Goal: Information Seeking & Learning: Understand process/instructions

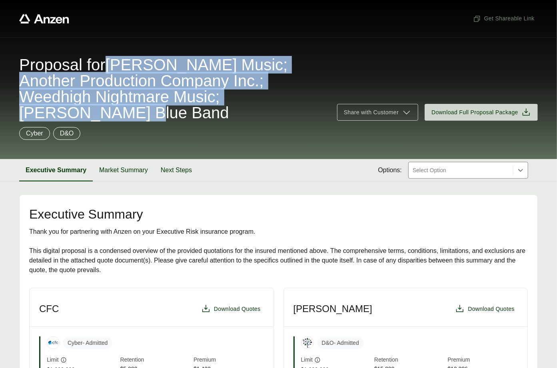
drag, startPoint x: 119, startPoint y: 62, endPoint x: 153, endPoint y: 112, distance: 61.1
click at [153, 112] on span "Proposal for [PERSON_NAME] Music; Another Production Company Inc.; Weedhigh Nig…" at bounding box center [173, 89] width 308 height 64
copy span "[PERSON_NAME] Music; Another Production Company Inc.; Weedhigh Nightmare Music;…"
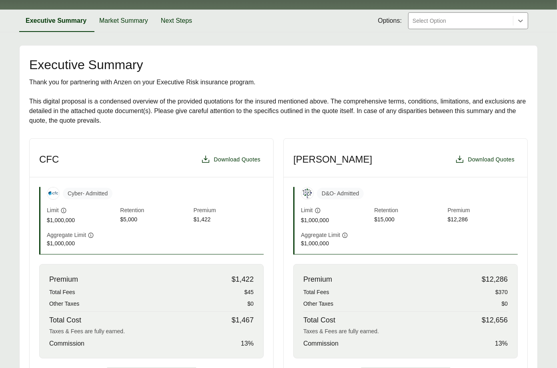
scroll to position [237, 0]
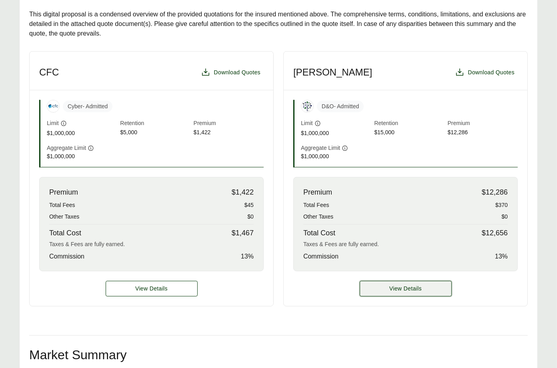
click at [389, 284] on button "View Details" at bounding box center [406, 289] width 92 height 16
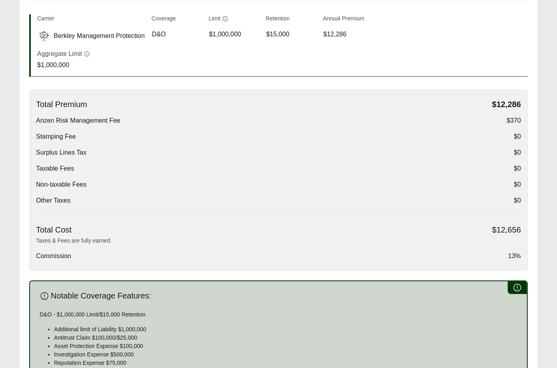
scroll to position [470, 0]
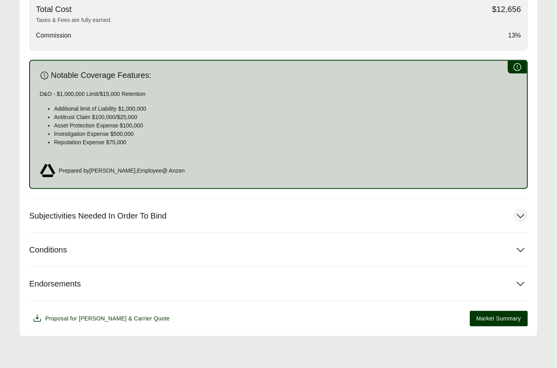
click at [179, 217] on button "Subjectivities Needed In Order To Bind" at bounding box center [278, 216] width 498 height 34
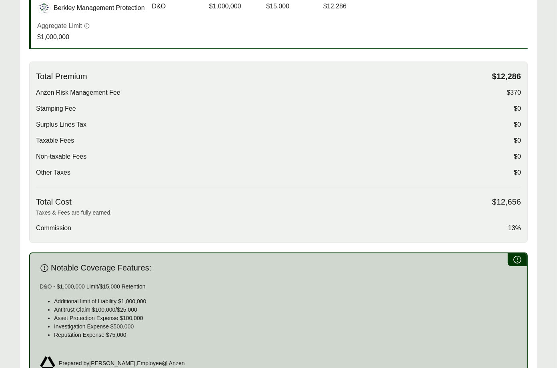
scroll to position [122, 0]
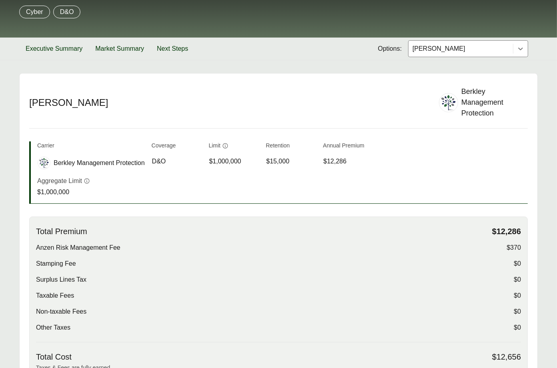
click at [438, 50] on div at bounding box center [461, 49] width 98 height 10
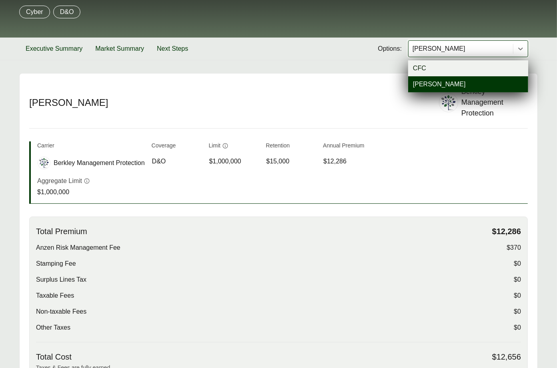
click at [429, 66] on div "CFC" at bounding box center [468, 68] width 120 height 16
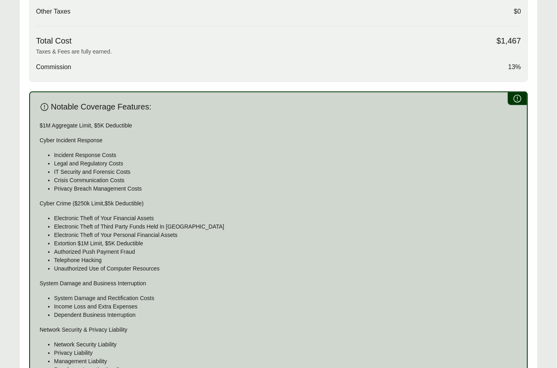
scroll to position [699, 0]
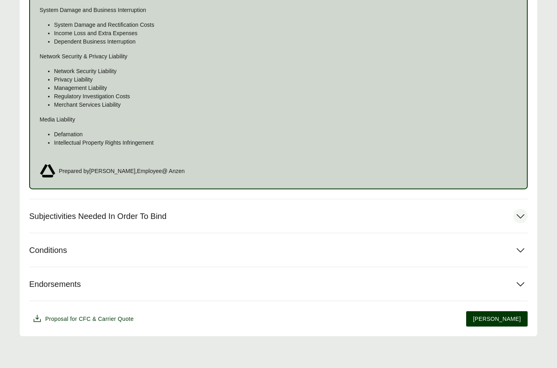
click at [178, 222] on button "Subjectivities Needed In Order To Bind" at bounding box center [278, 217] width 498 height 34
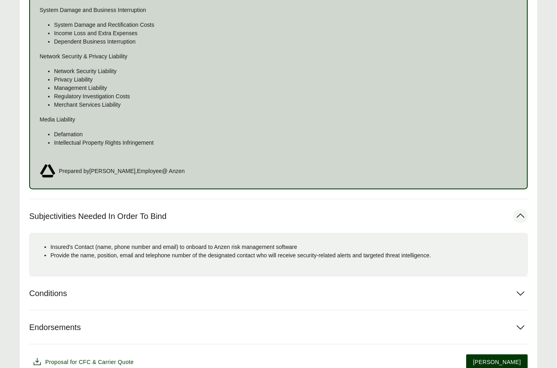
click at [109, 246] on p "Insured's Contact (name, phone number and email) to onboard to Anzen risk manag…" at bounding box center [285, 247] width 470 height 8
click at [109, 254] on p "Provide the name, position, email and telephone number of the designated contac…" at bounding box center [285, 256] width 470 height 8
click at [108, 255] on p "Provide the name, position, email and telephone number of the designated contac…" at bounding box center [285, 256] width 470 height 8
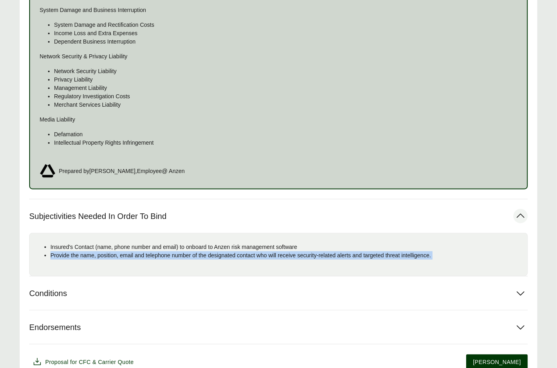
click at [108, 255] on p "Provide the name, position, email and telephone number of the designated contac…" at bounding box center [285, 256] width 470 height 8
copy div "Provide the name, position, email and telephone number of the designated contac…"
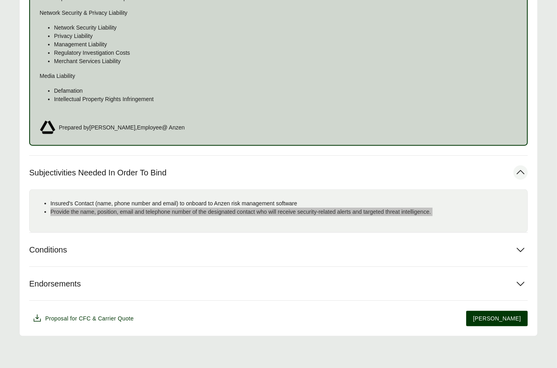
scroll to position [588, 0]
